Goal: Browse casually

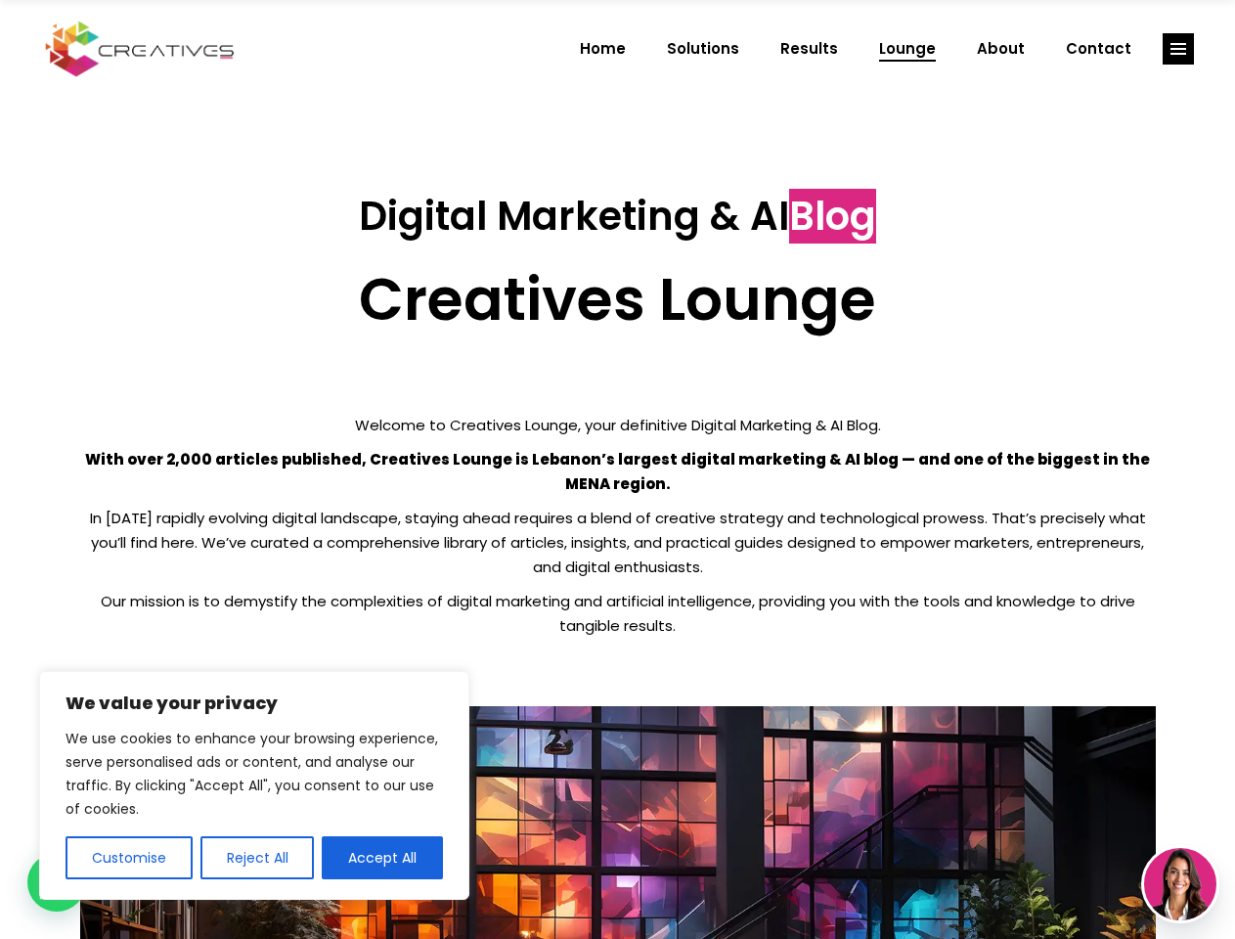
click at [617, 469] on p "With over 2,000 articles published, Creatives Lounge is Lebanon’s largest digit…" at bounding box center [617, 471] width 1075 height 49
click at [128, 857] on button "Customise" at bounding box center [129, 857] width 127 height 43
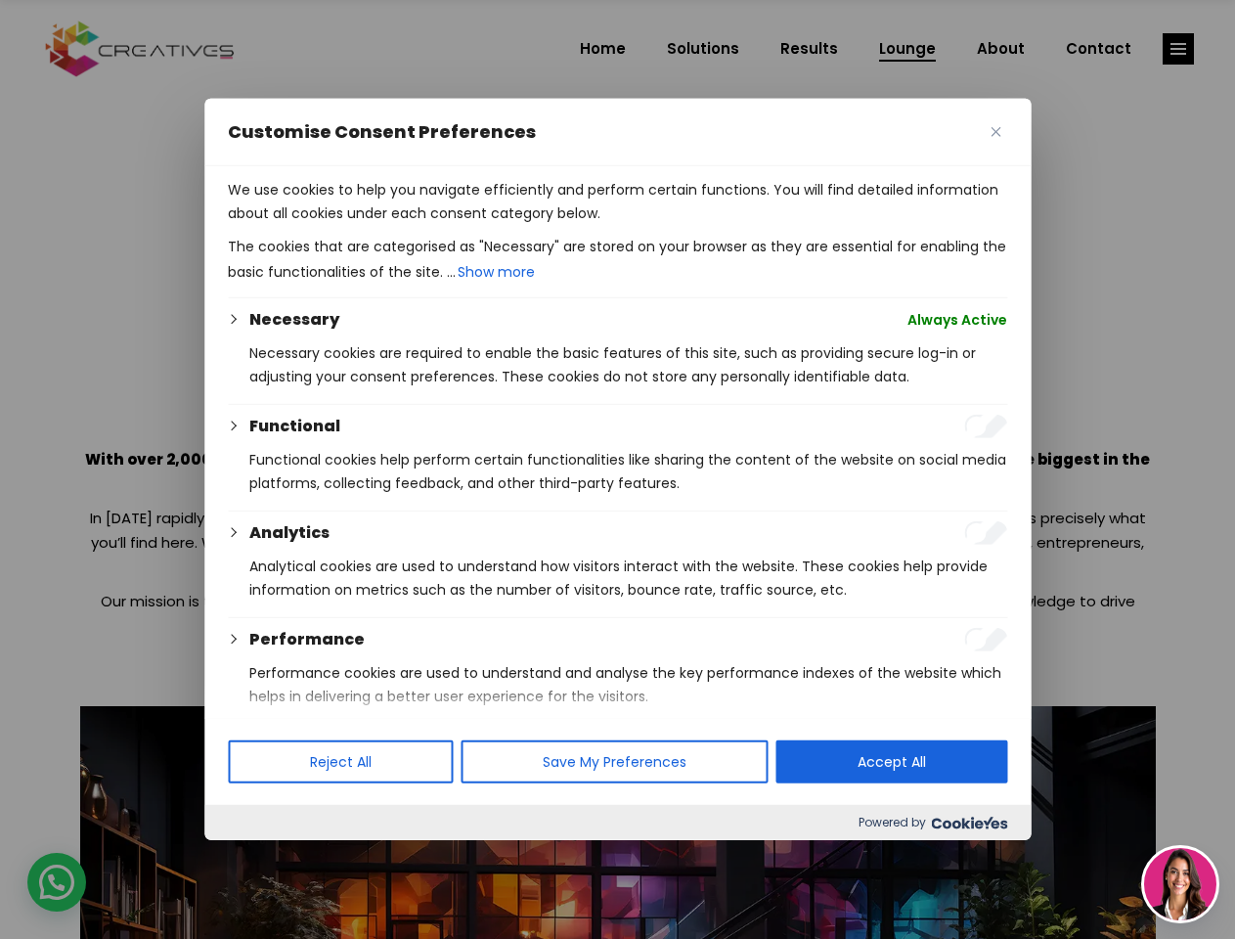
click at [256, 857] on div at bounding box center [617, 469] width 1235 height 939
click at [382, 225] on p "We use cookies to help you navigate efficiently and perform certain functions. …" at bounding box center [617, 201] width 779 height 47
click at [1178, 49] on div at bounding box center [617, 469] width 1235 height 939
click at [1180, 884] on img at bounding box center [1180, 884] width 72 height 72
